Goal: Transaction & Acquisition: Purchase product/service

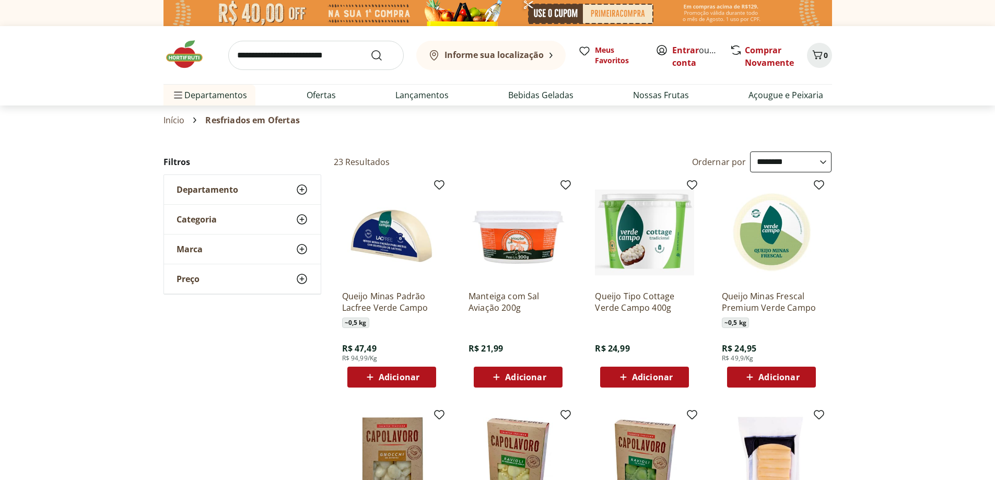
select select "**********"
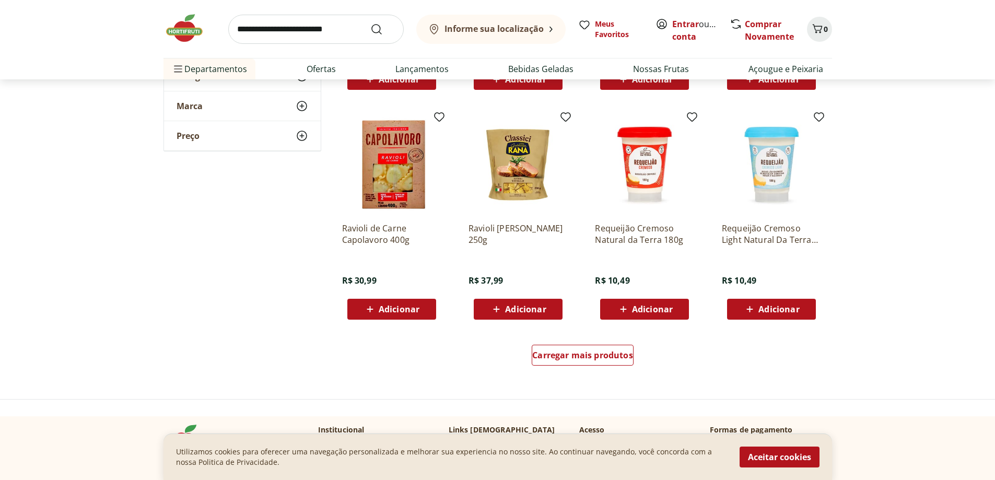
scroll to position [679, 0]
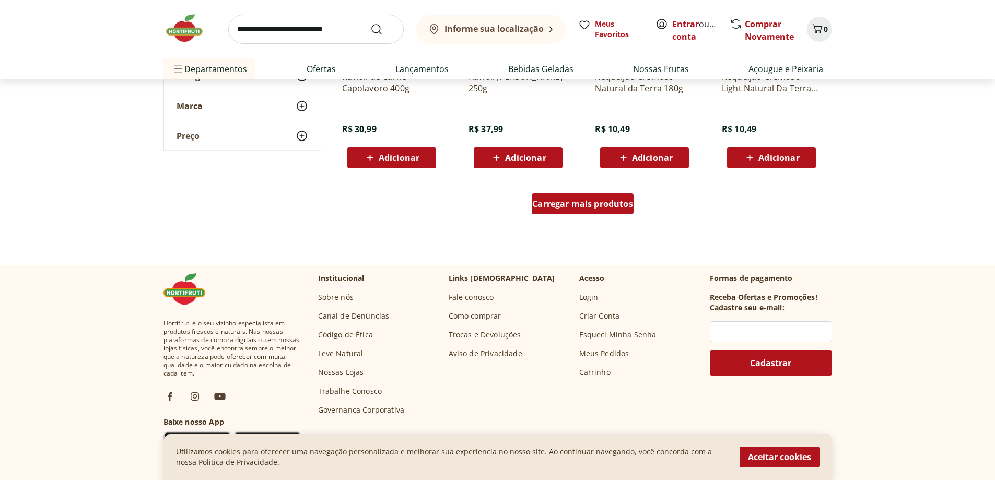
click at [585, 209] on div "Carregar mais produtos" at bounding box center [583, 203] width 102 height 21
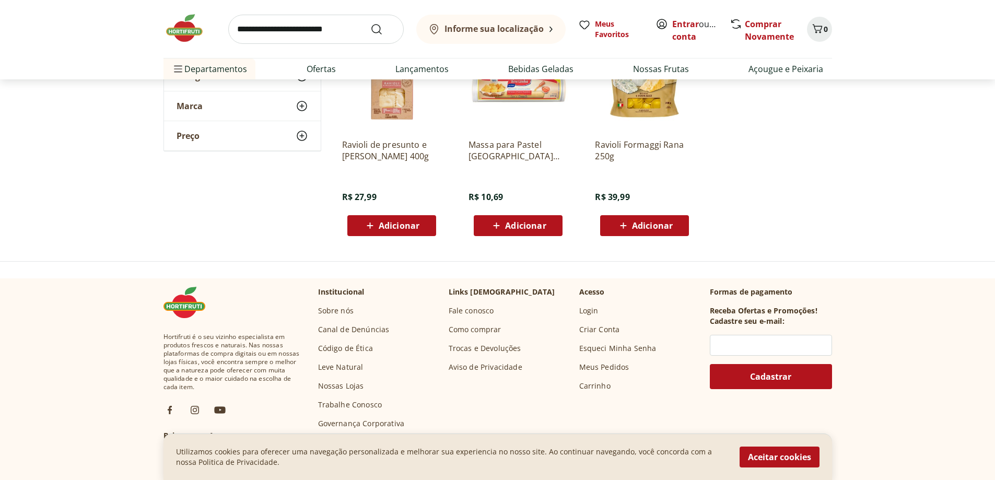
scroll to position [1201, 0]
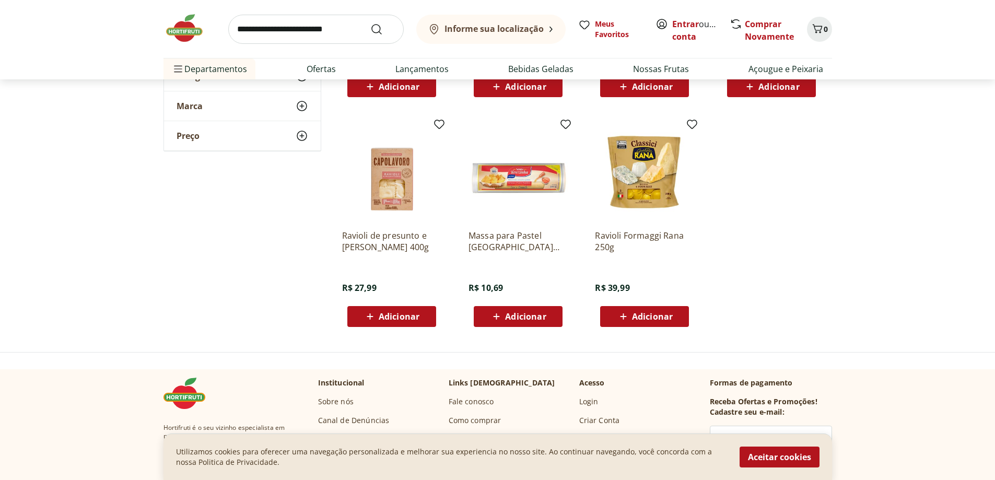
click at [211, 109] on div "Marca" at bounding box center [242, 105] width 157 height 29
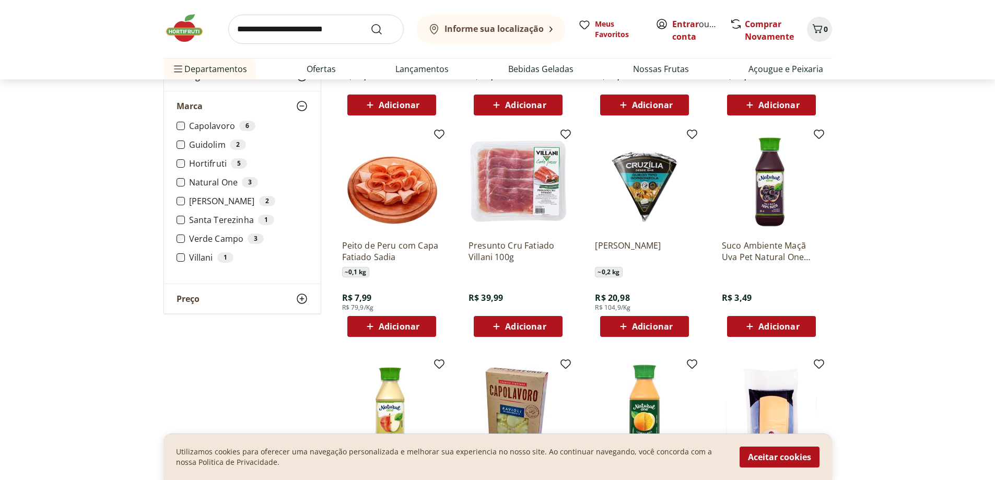
scroll to position [731, 0]
click at [135, 194] on section "**********" at bounding box center [497, 112] width 995 height 1385
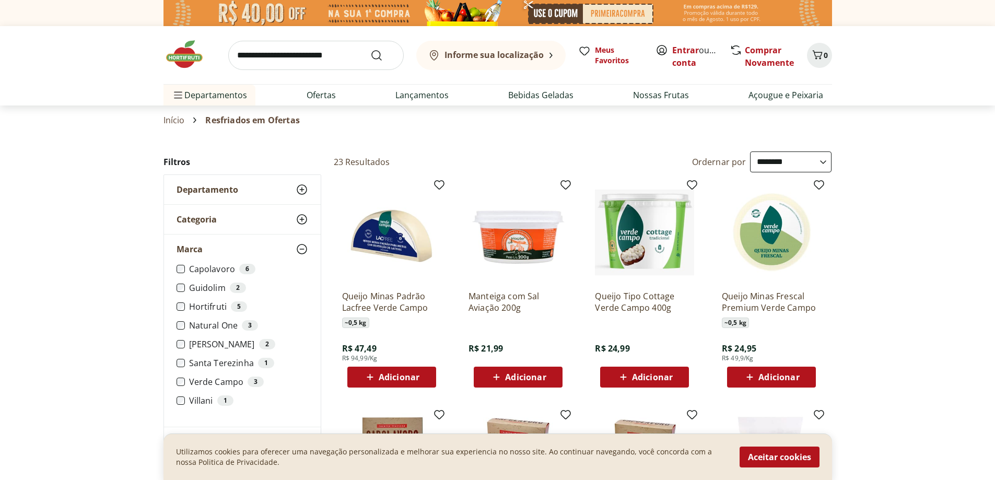
click at [302, 248] on icon at bounding box center [302, 249] width 13 height 13
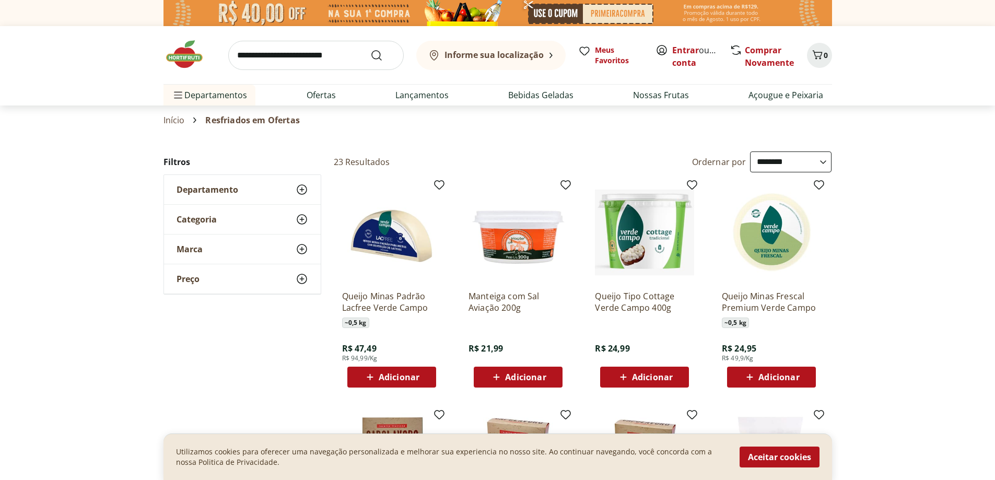
click at [303, 194] on icon at bounding box center [302, 189] width 13 height 13
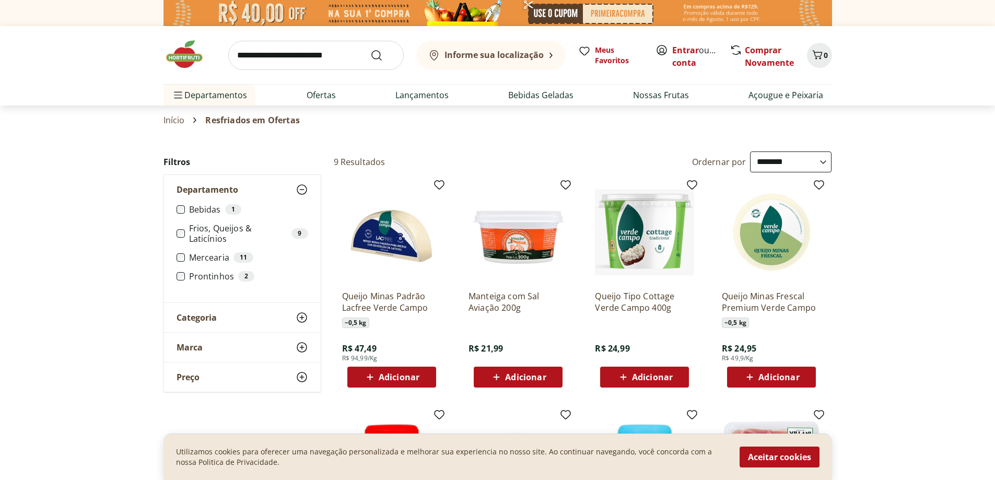
click at [276, 320] on div "Categoria" at bounding box center [242, 317] width 157 height 29
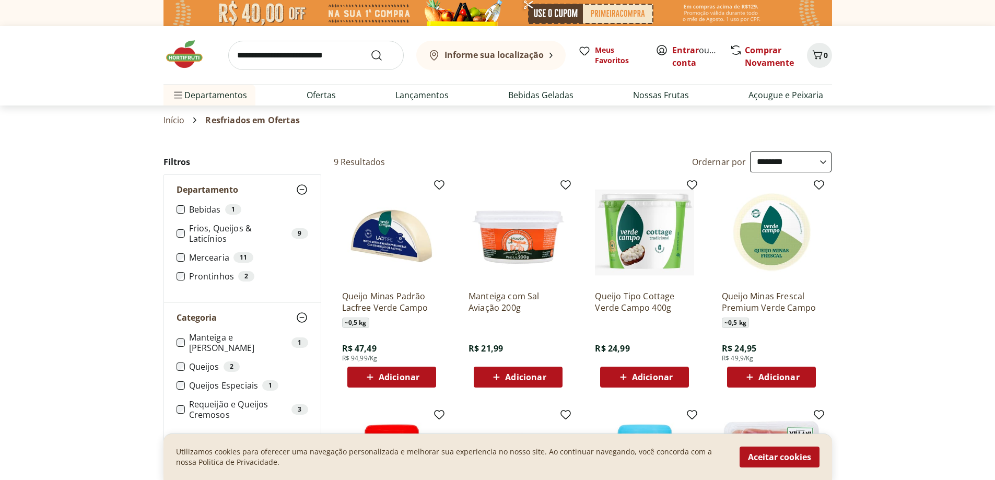
click at [198, 349] on ul "Manteiga e Margarina 1 Queijos 2 Queijos Especiais 1 Requeijão e Queijos Cremos…" at bounding box center [243, 380] width 132 height 96
click at [198, 361] on label "Queijos 2" at bounding box center [248, 366] width 119 height 10
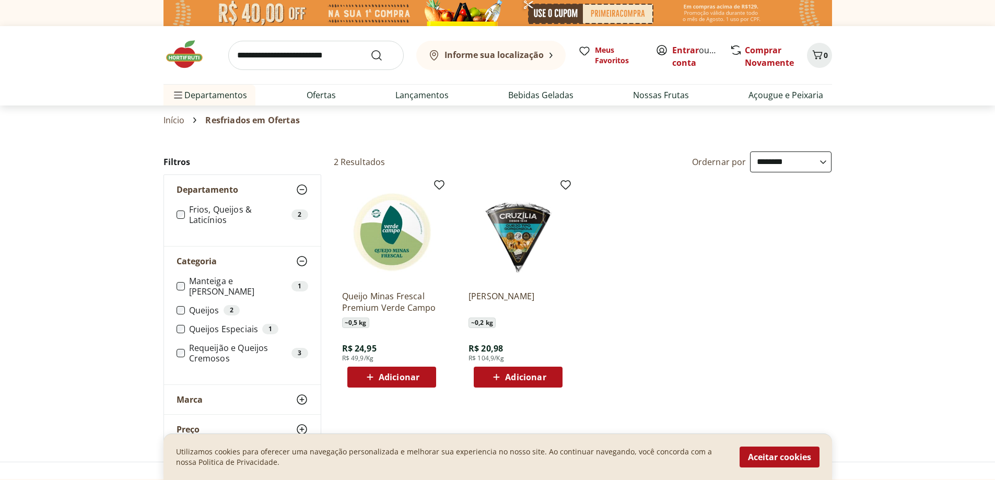
scroll to position [104, 0]
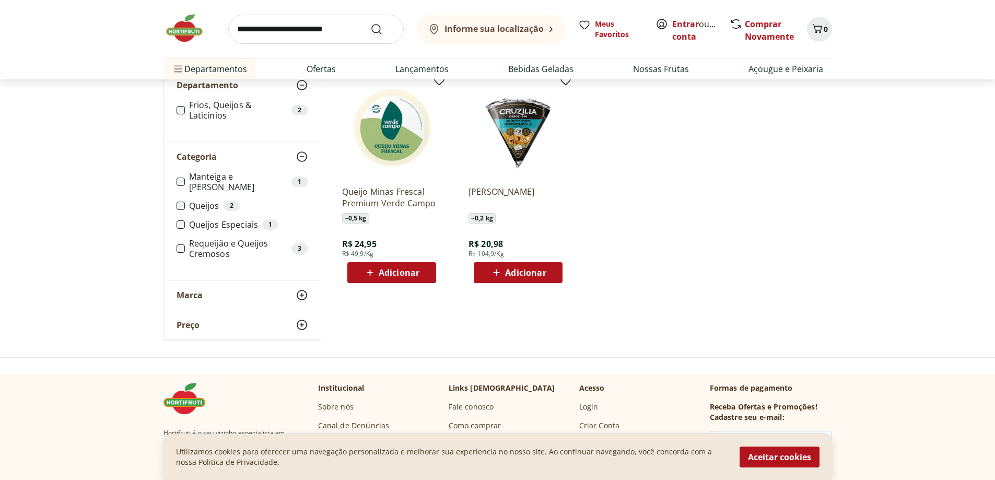
click at [221, 287] on div "Marca" at bounding box center [242, 294] width 157 height 29
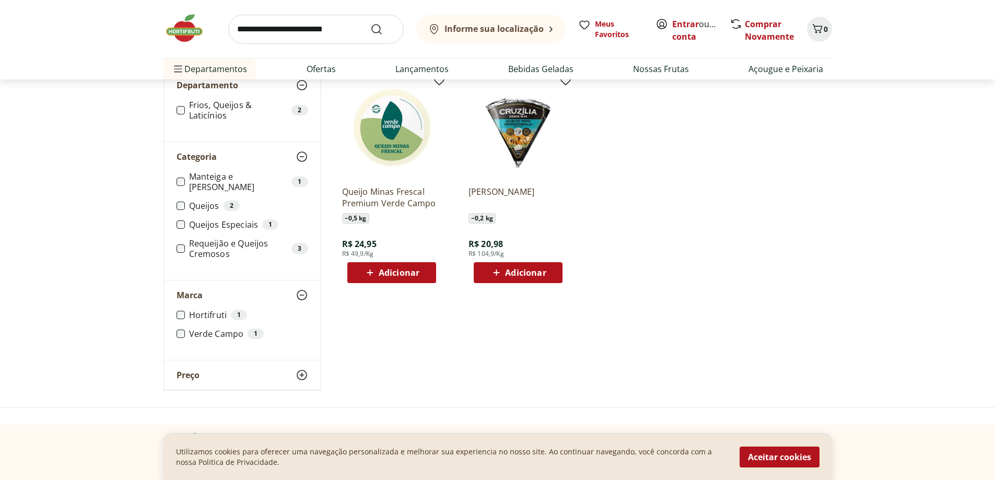
click at [216, 310] on label "Hortifruti 1" at bounding box center [248, 315] width 119 height 10
